Goal: Task Accomplishment & Management: Complete application form

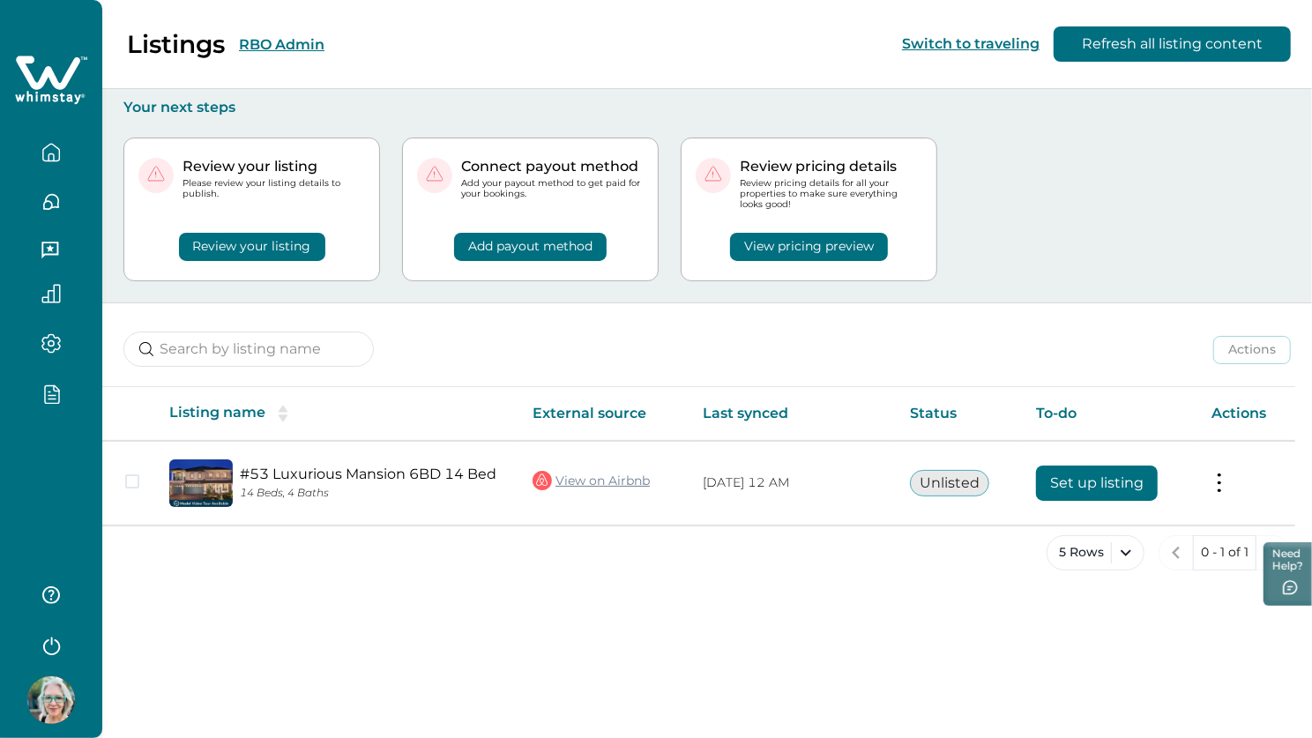
click at [57, 696] on img at bounding box center [51, 700] width 48 height 48
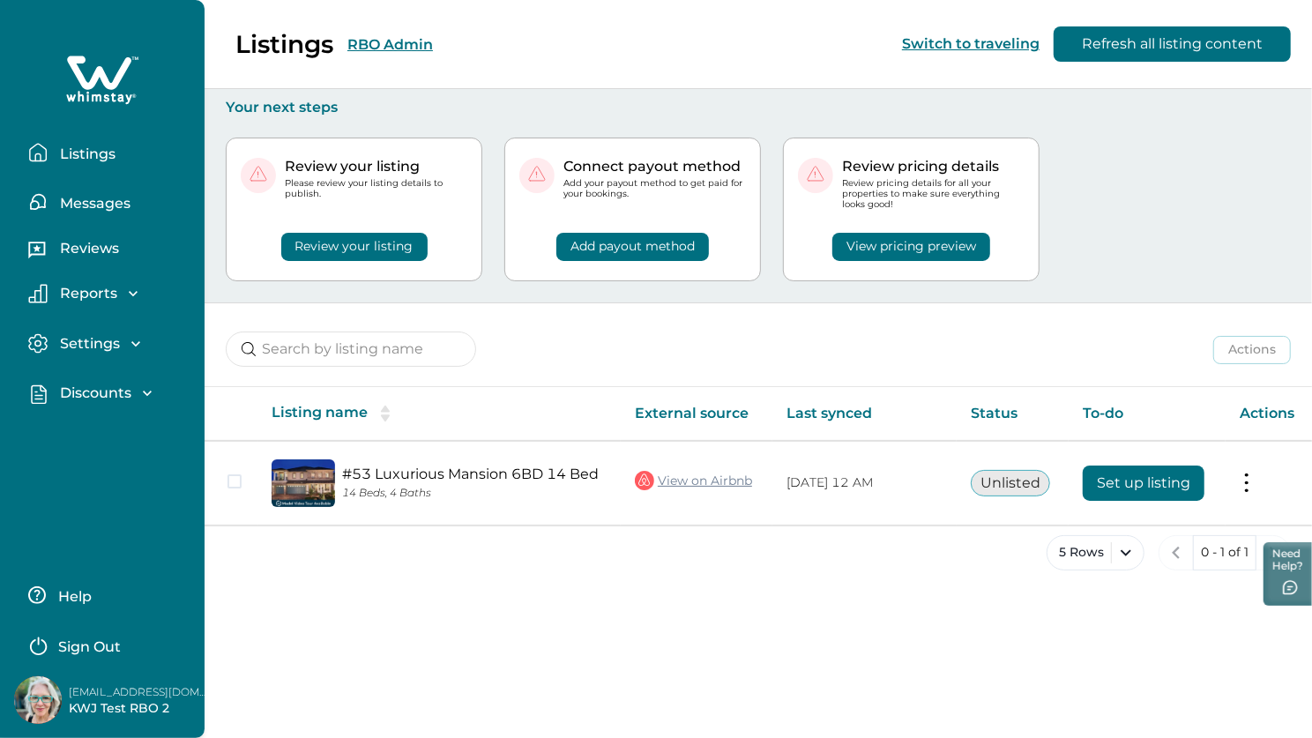
click at [41, 702] on img at bounding box center [38, 700] width 48 height 48
click at [450, 633] on div "Listings RBO Admin Switch to traveling Refresh all listing content Your next st…" at bounding box center [758, 369] width 1107 height 738
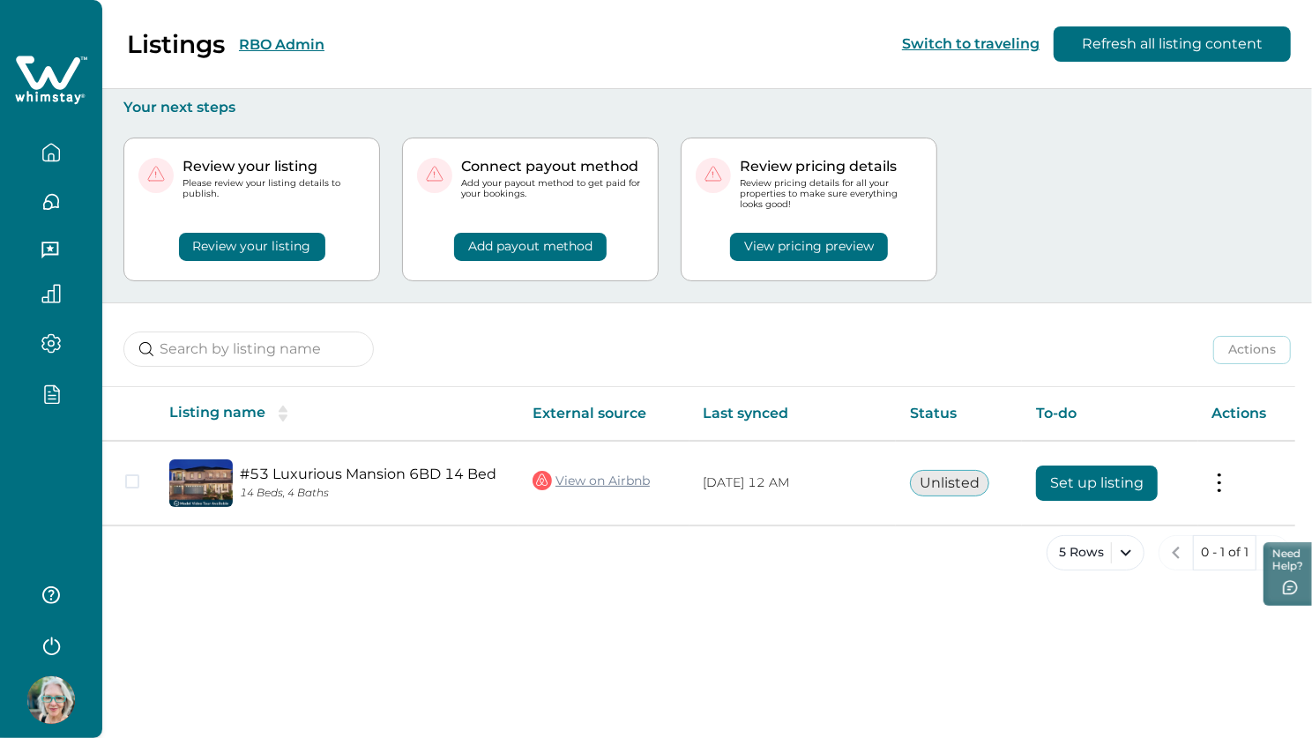
click at [580, 589] on div "5 Rows 0 - 1 of 1" at bounding box center [707, 566] width 1210 height 63
click at [47, 690] on img at bounding box center [51, 700] width 48 height 48
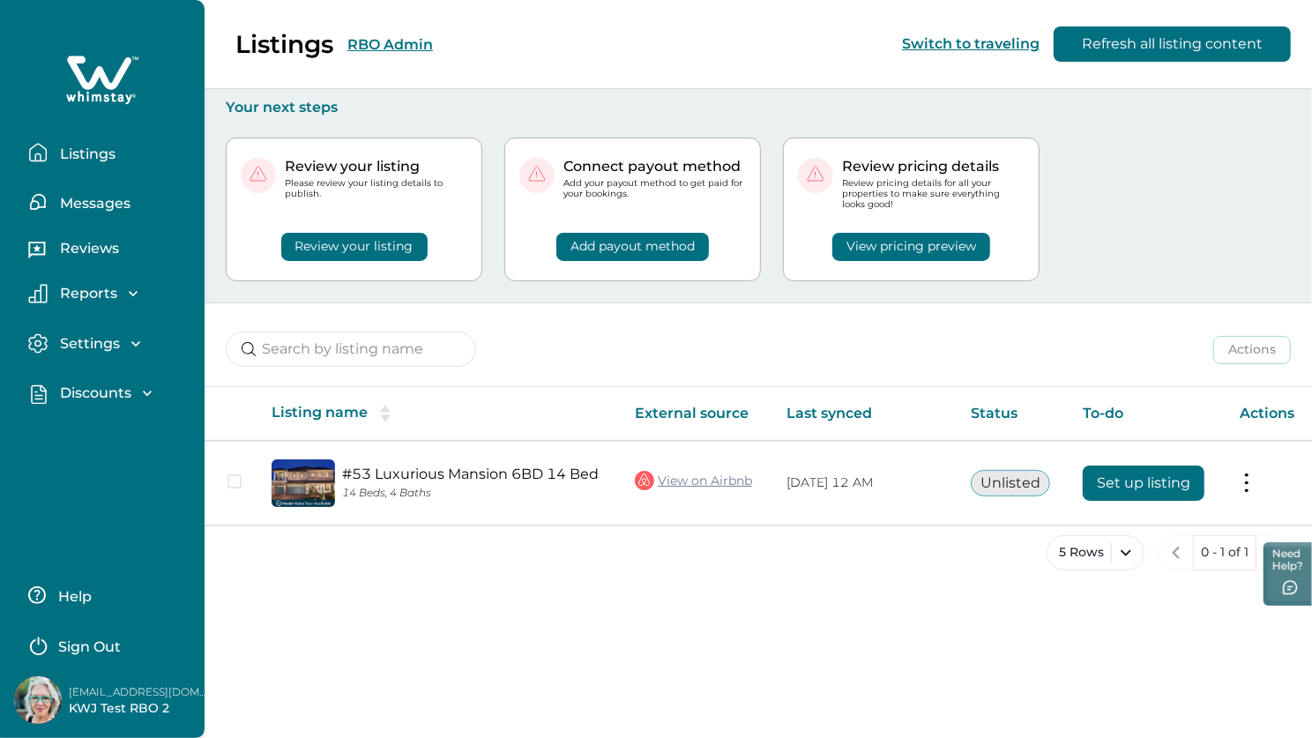
click at [113, 651] on p "Sign Out" at bounding box center [89, 647] width 63 height 18
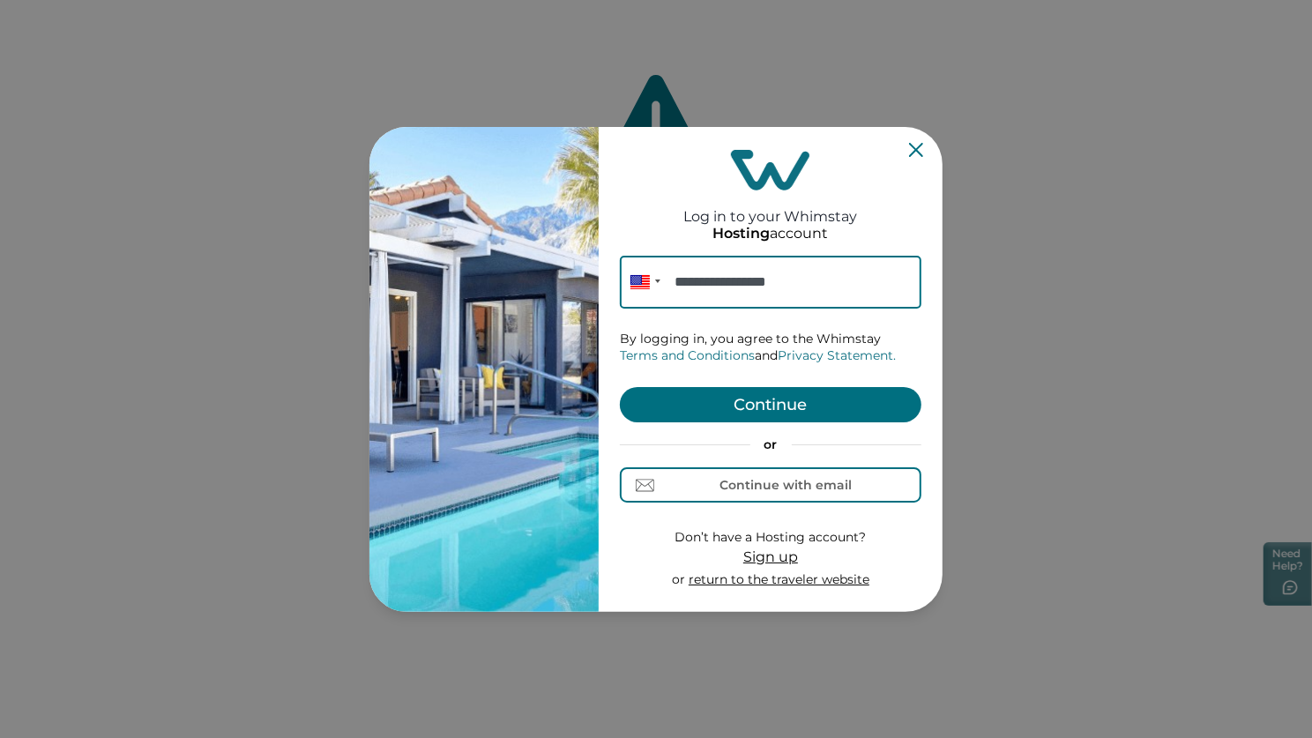
type input "**********"
click at [744, 411] on button "Continue" at bounding box center [771, 404] width 302 height 35
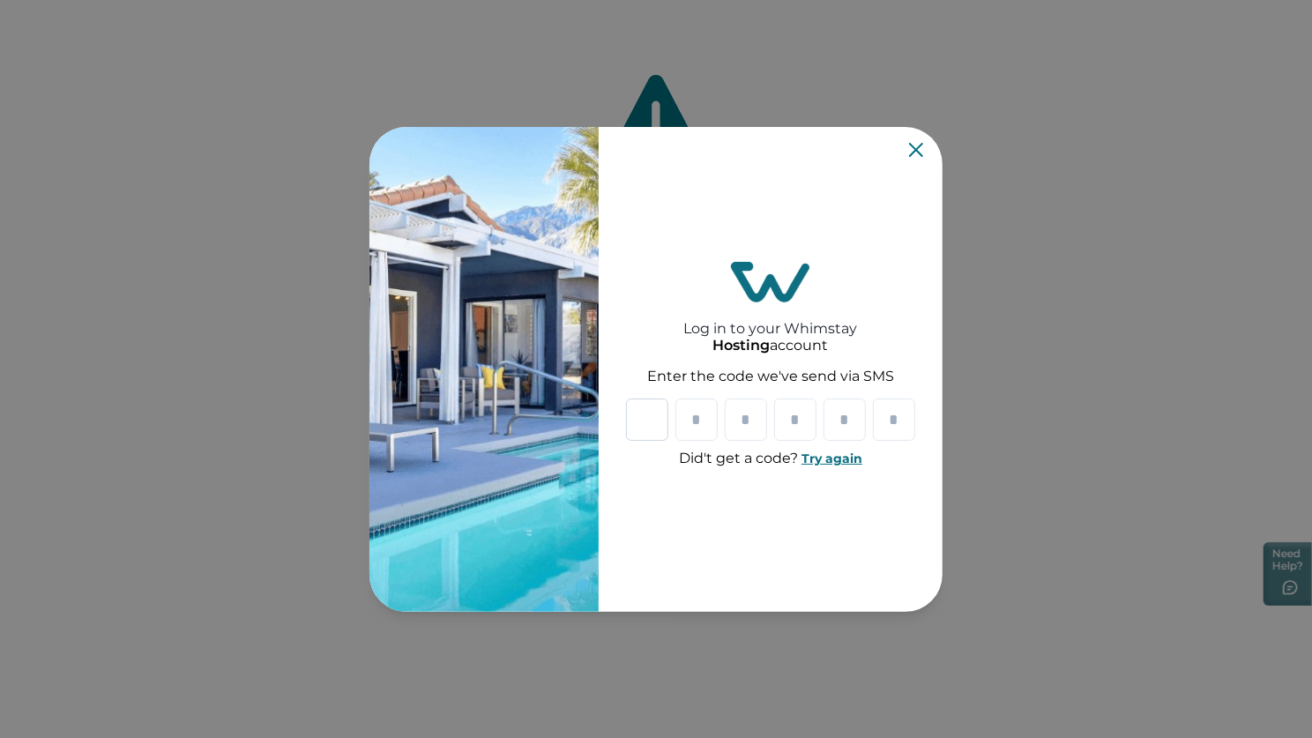
type input "*"
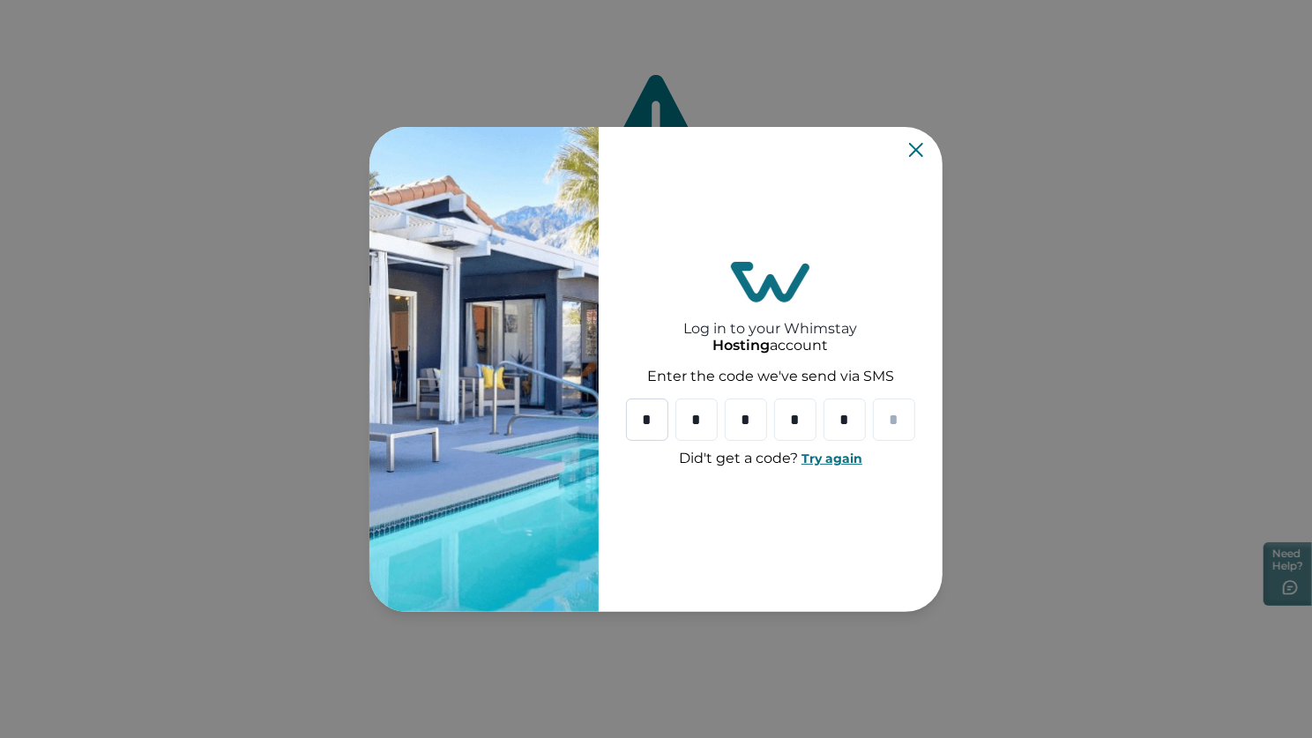
type input "*"
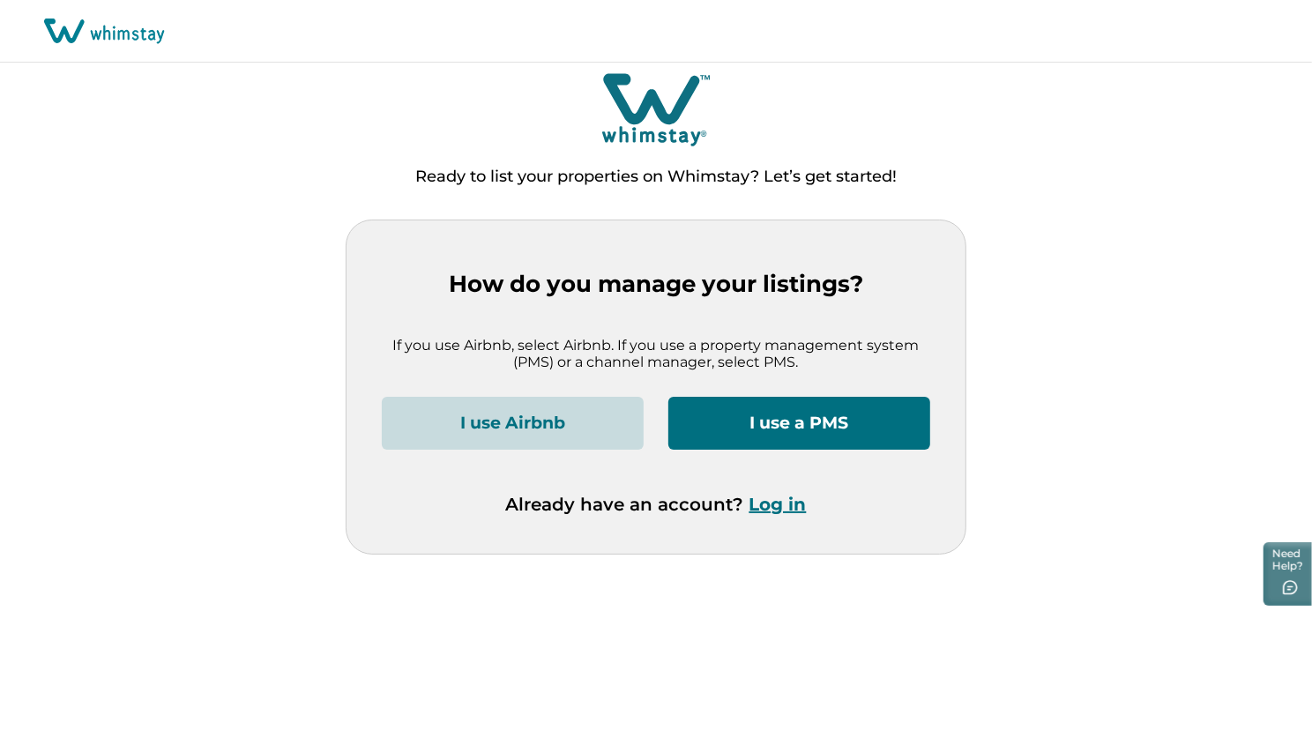
click at [785, 416] on button "I use a PMS" at bounding box center [799, 423] width 262 height 53
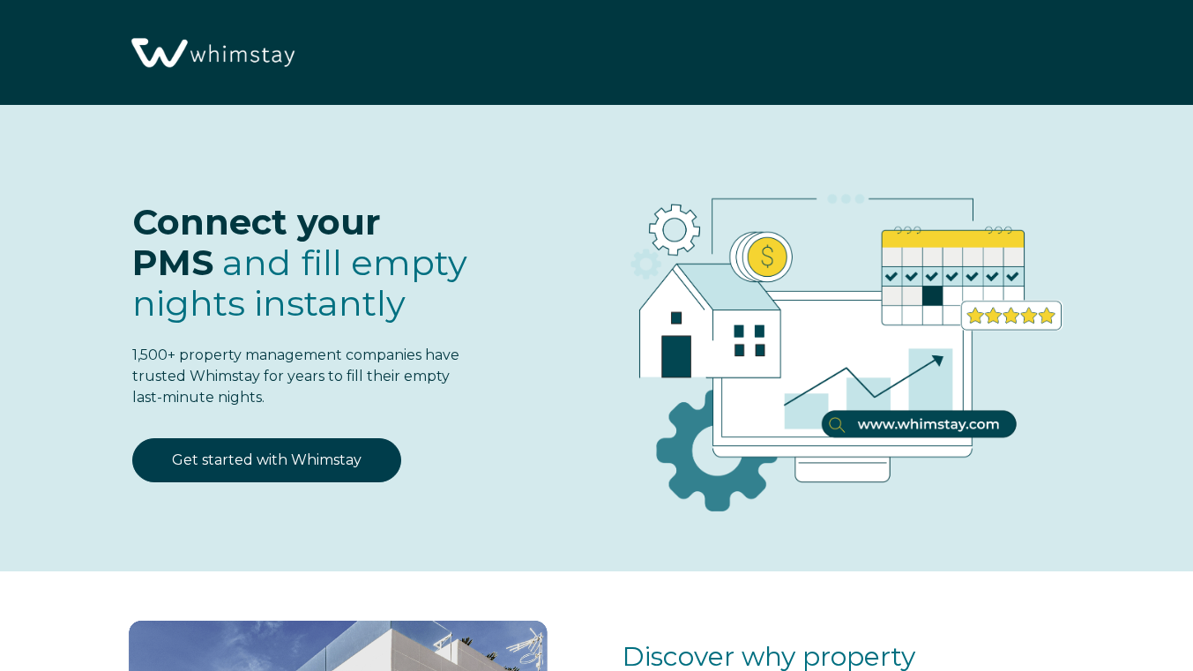
select select "US"
select select "Standard"
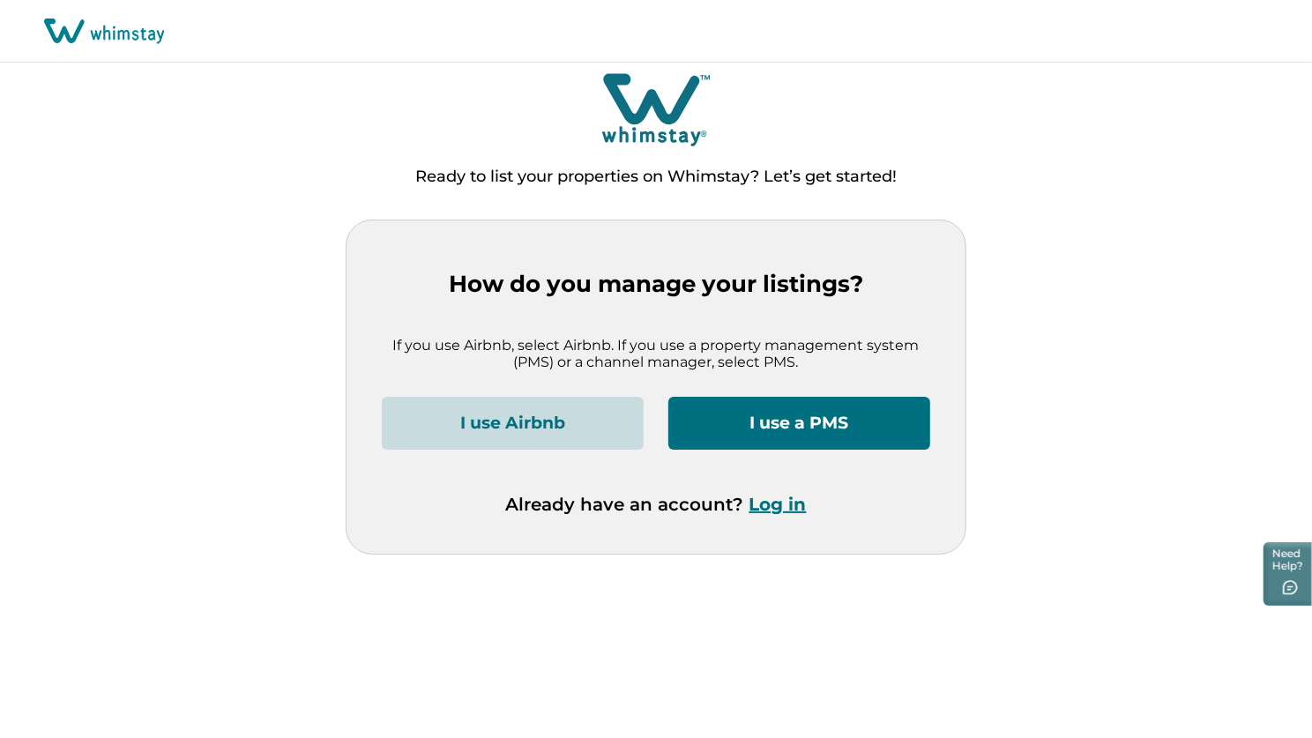
click at [785, 505] on button "Log in" at bounding box center [777, 504] width 57 height 21
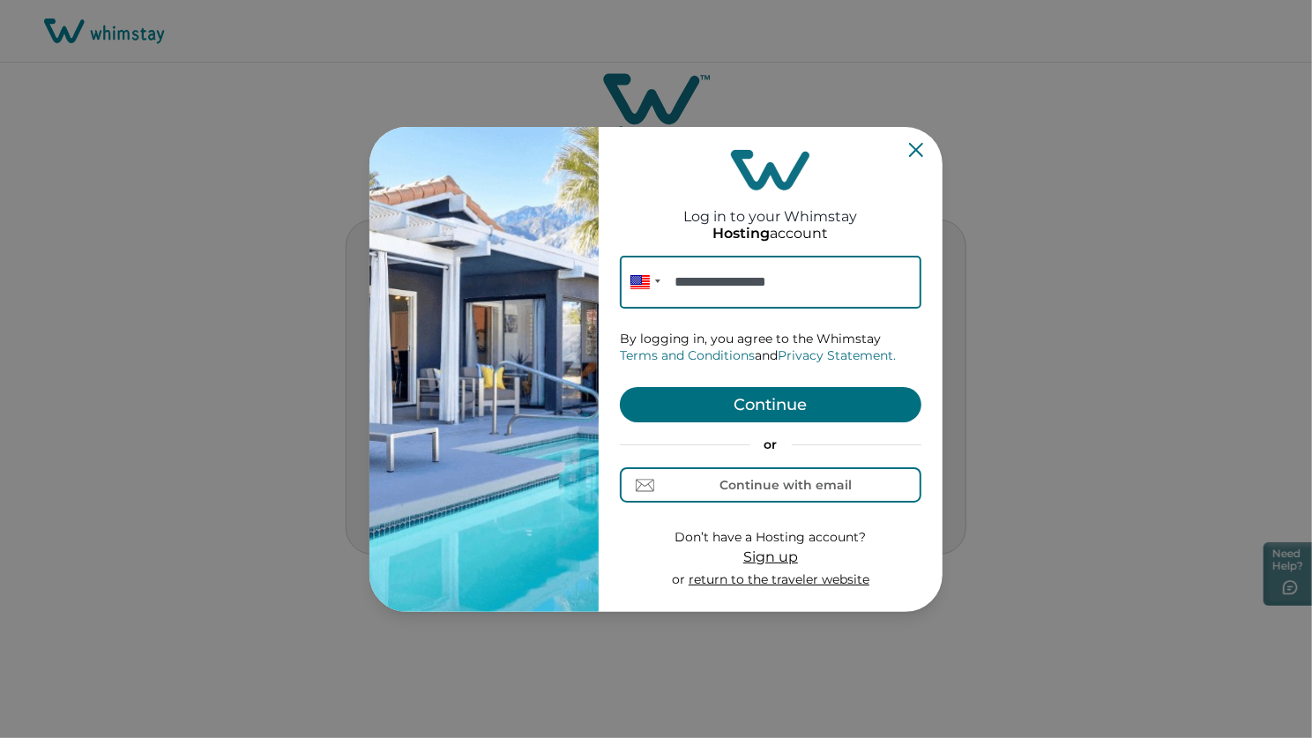
type input "**********"
